Goal: Navigation & Orientation: Find specific page/section

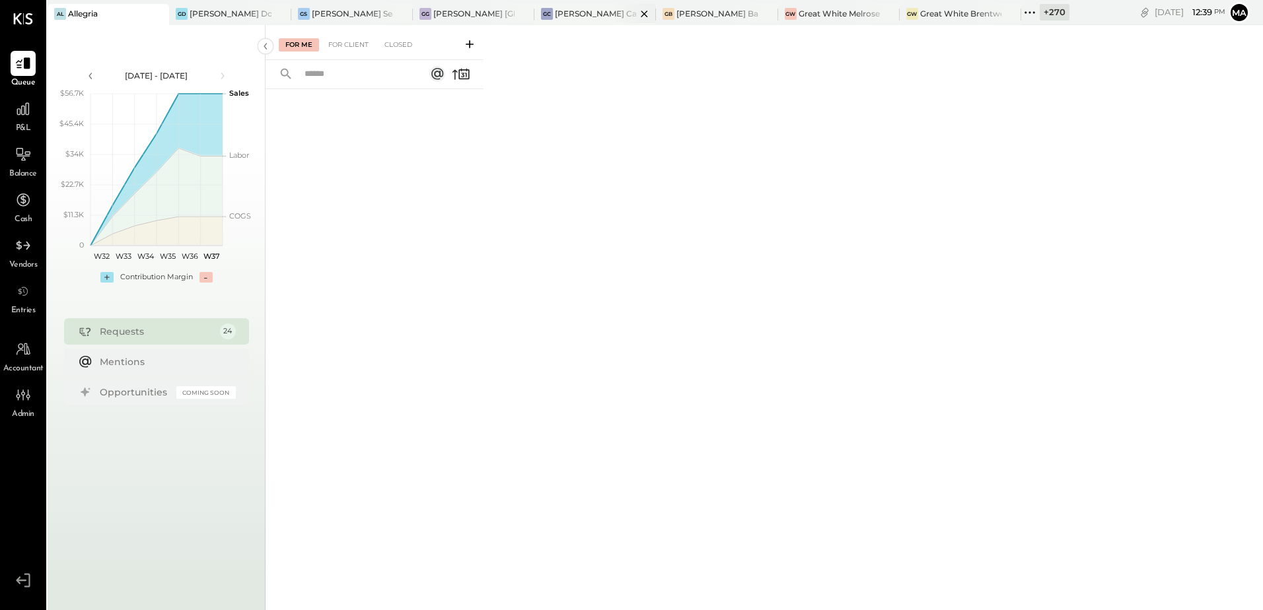
click at [579, 14] on div "[PERSON_NAME] Causeway" at bounding box center [595, 13] width 81 height 11
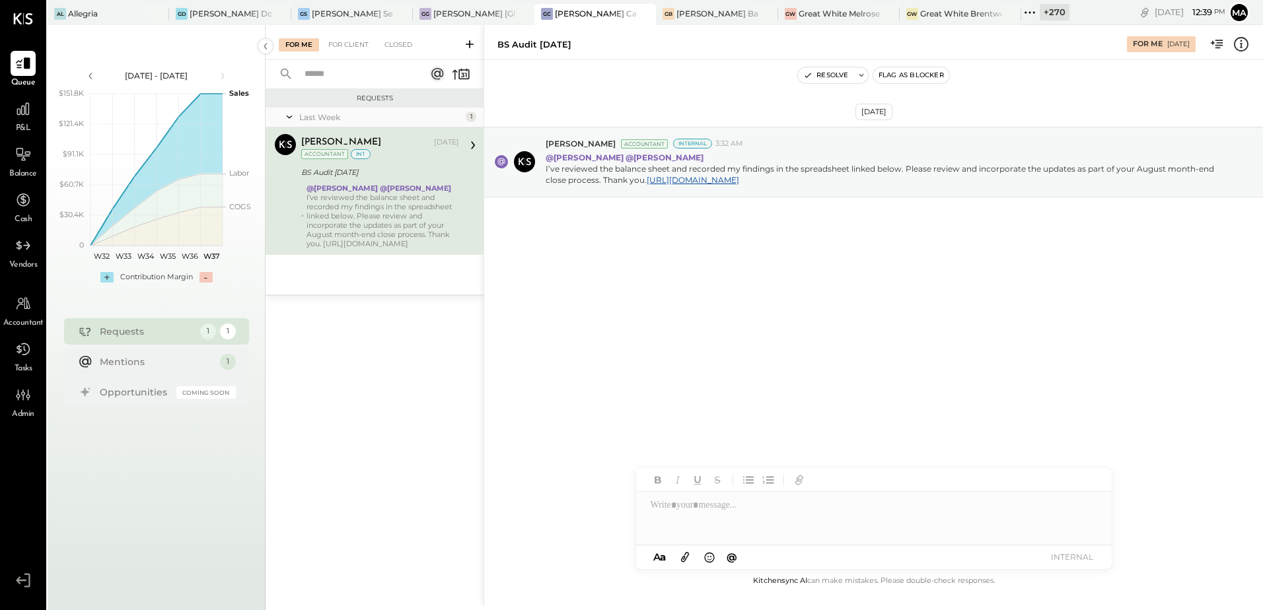
click at [760, 339] on div "[DATE] [PERSON_NAME] Accountant Internal 3:32 AM @[PERSON_NAME] @[PERSON_NAME] …" at bounding box center [873, 316] width 779 height 513
